Goal: Use online tool/utility: Utilize a website feature to perform a specific function

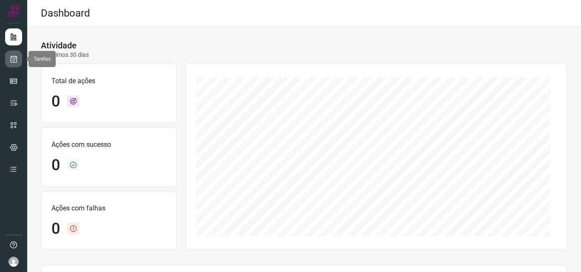
click at [11, 65] on link at bounding box center [13, 59] width 17 height 17
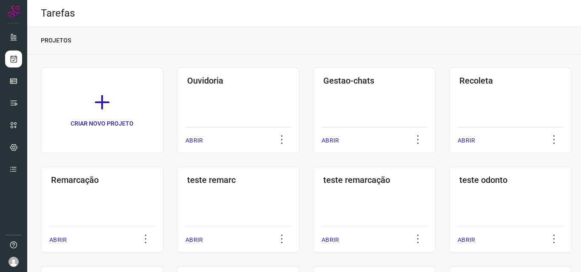
click at [74, 193] on div "Remarcação ABRIR" at bounding box center [102, 210] width 122 height 86
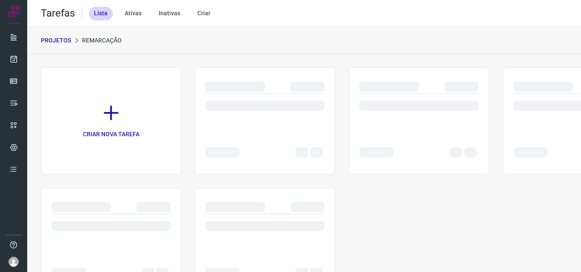
click at [382, 117] on div at bounding box center [418, 110] width 119 height 33
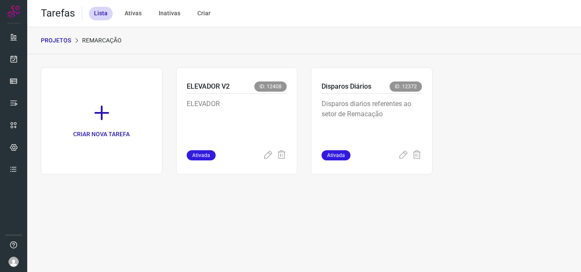
click at [382, 117] on p "Disparos diarios referentes ao setor de Remacação" at bounding box center [371, 120] width 100 height 43
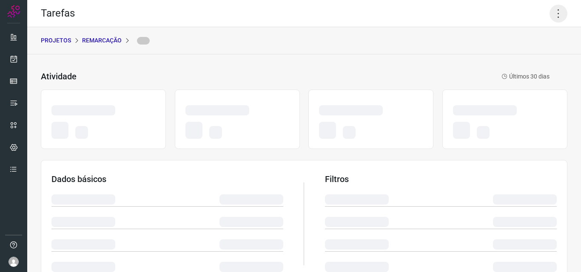
click at [553, 13] on icon at bounding box center [558, 14] width 18 height 18
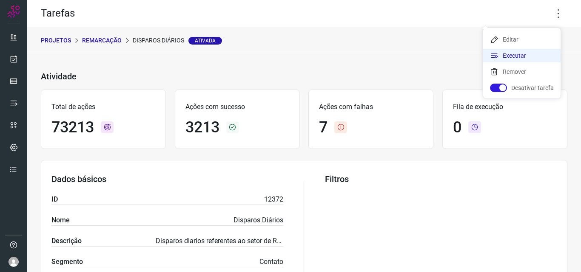
click at [522, 55] on li "Executar" at bounding box center [521, 56] width 77 height 14
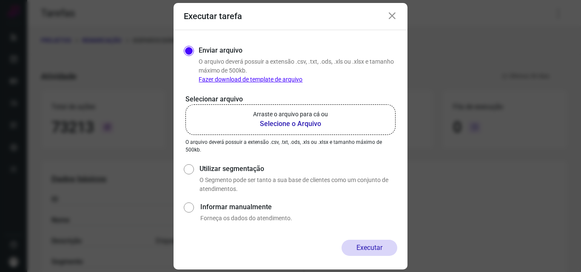
click at [316, 115] on p "Arraste o arquivo para cá ou" at bounding box center [290, 114] width 75 height 9
click at [0, 0] on input "Arraste o arquivo para cá ou Selecione o Arquivo" at bounding box center [0, 0] width 0 height 0
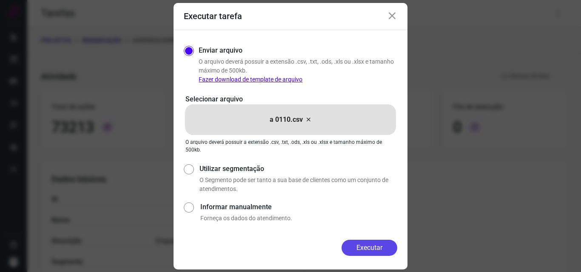
click at [361, 248] on button "Executar" at bounding box center [369, 248] width 56 height 16
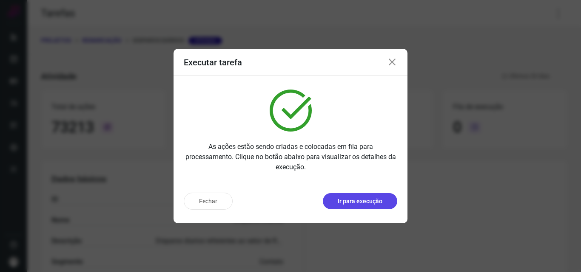
click at [372, 204] on p "Ir para execução" at bounding box center [360, 201] width 45 height 9
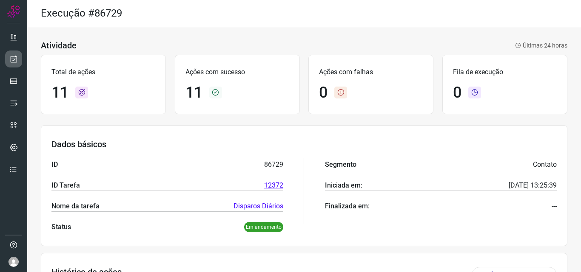
click at [17, 59] on icon at bounding box center [13, 59] width 9 height 9
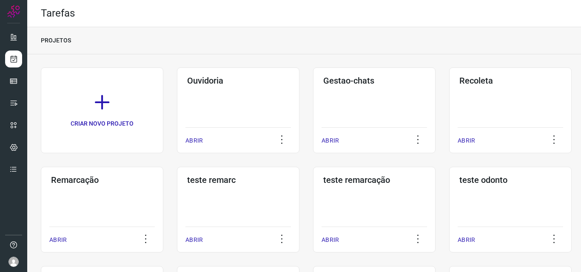
click at [84, 205] on div "Remarcação ABRIR" at bounding box center [102, 210] width 122 height 86
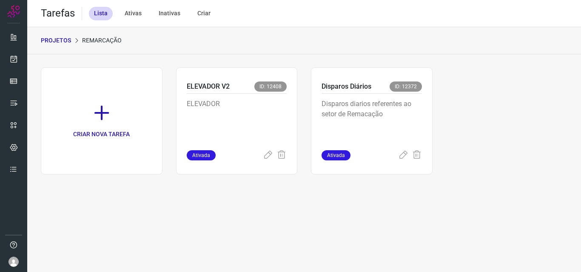
click at [378, 130] on p "Disparos diarios referentes ao setor de Remacação" at bounding box center [371, 120] width 100 height 43
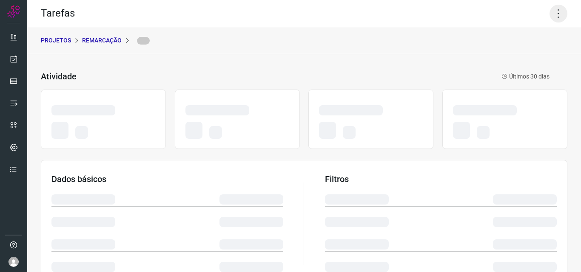
click at [551, 9] on icon at bounding box center [558, 14] width 18 height 18
click at [556, 16] on icon at bounding box center [558, 14] width 18 height 18
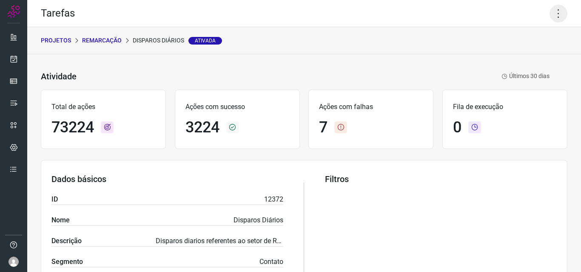
click at [549, 17] on icon at bounding box center [558, 14] width 18 height 18
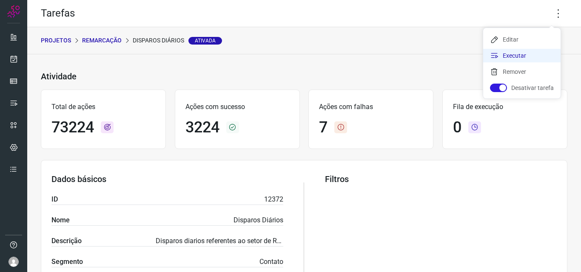
click at [532, 53] on li "Executar" at bounding box center [521, 56] width 77 height 14
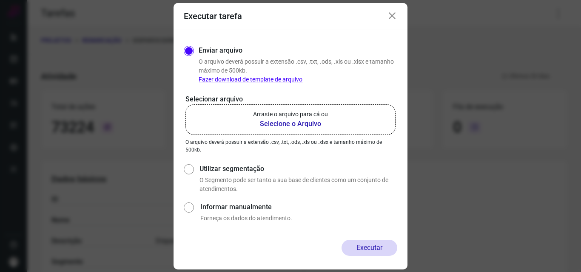
click at [310, 119] on b "Selecione o Arquivo" at bounding box center [290, 124] width 75 height 10
click at [0, 0] on input "Arraste o arquivo para cá ou Selecione o Arquivo" at bounding box center [0, 0] width 0 height 0
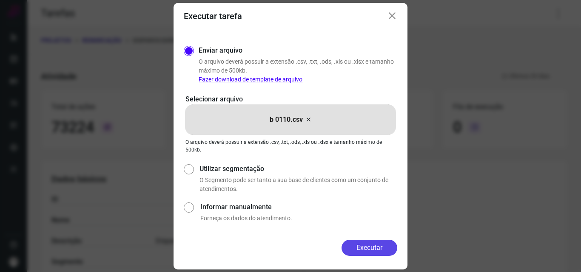
click at [357, 247] on button "Executar" at bounding box center [369, 248] width 56 height 16
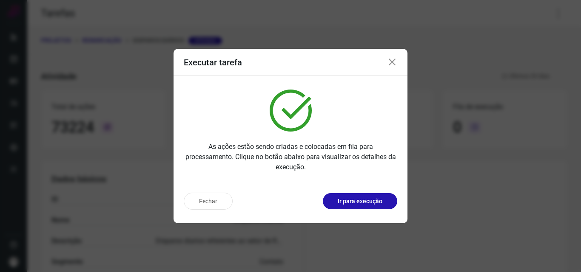
click at [357, 201] on p "Ir para execução" at bounding box center [360, 201] width 45 height 9
